Goal: Navigation & Orientation: Understand site structure

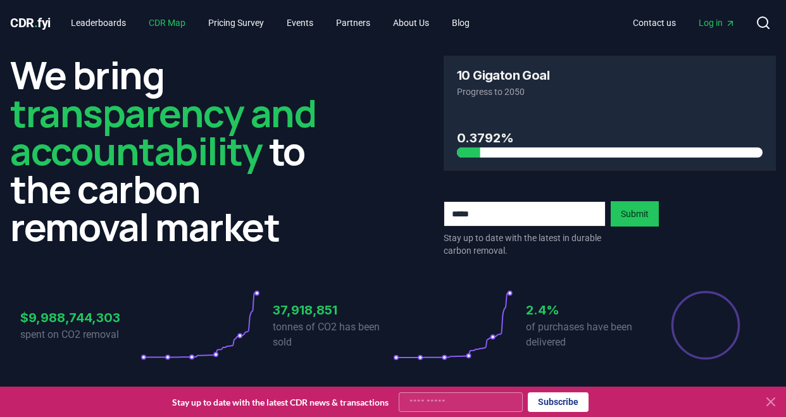
click at [166, 25] on link "CDR Map" at bounding box center [167, 22] width 57 height 23
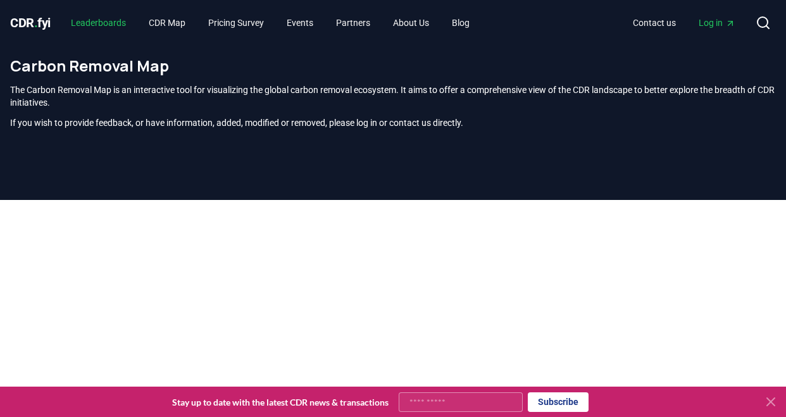
click at [103, 18] on link "Leaderboards" at bounding box center [98, 22] width 75 height 23
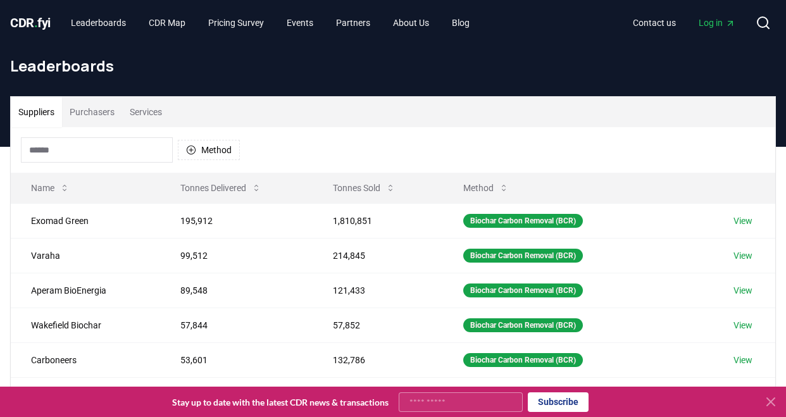
click at [92, 111] on button "Purchasers" at bounding box center [92, 112] width 60 height 30
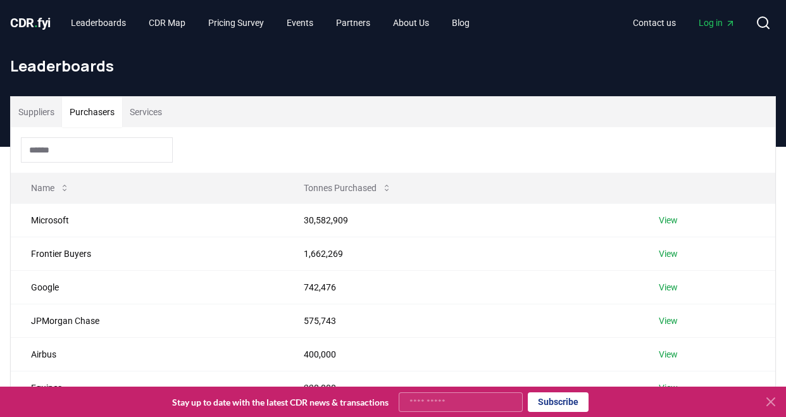
click at [132, 116] on button "Services" at bounding box center [145, 112] width 47 height 30
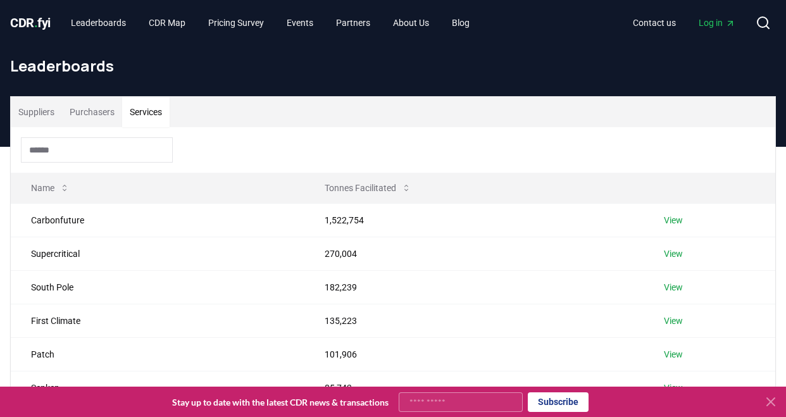
click at [132, 116] on button "Services" at bounding box center [145, 112] width 47 height 30
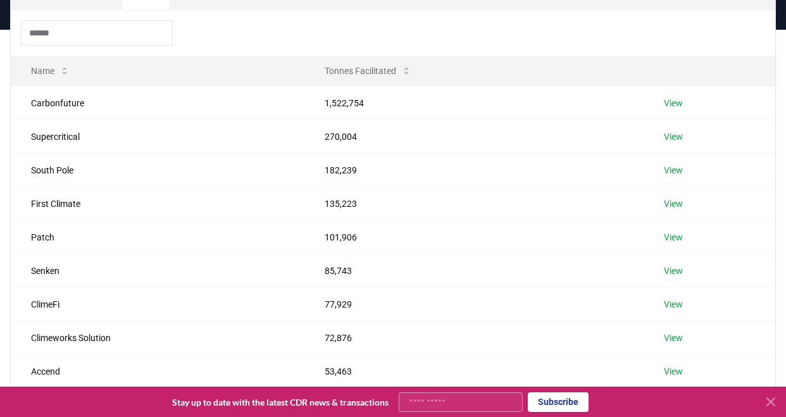
scroll to position [88, 0]
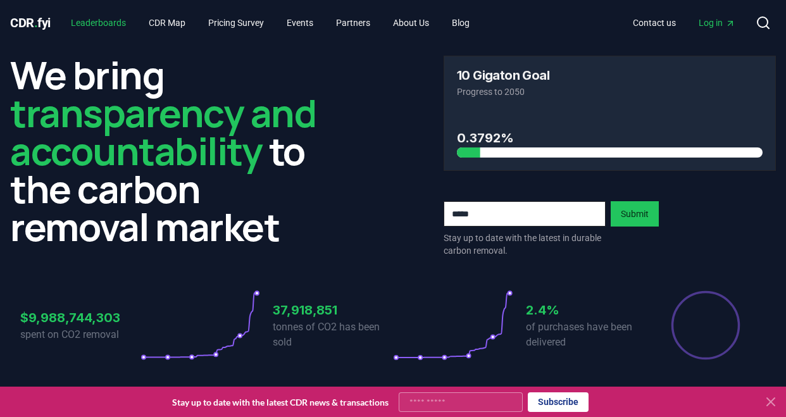
click at [100, 23] on link "Leaderboards" at bounding box center [98, 22] width 75 height 23
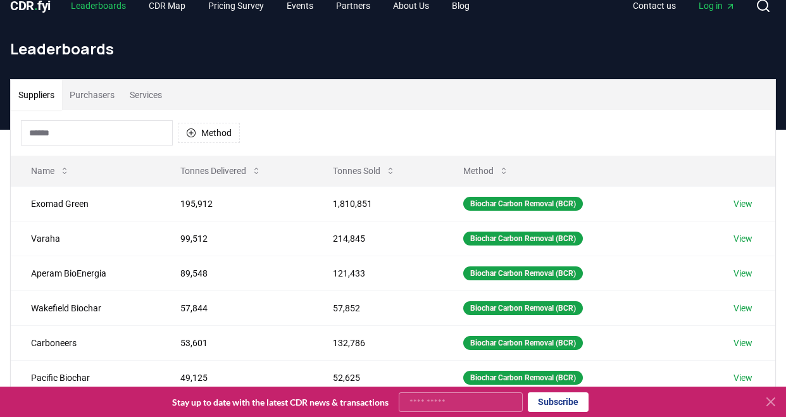
scroll to position [18, 0]
